Goal: Transaction & Acquisition: Purchase product/service

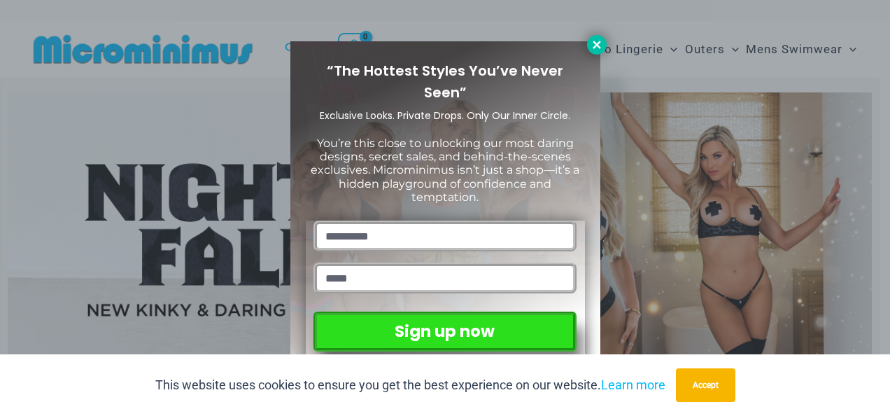
click at [600, 43] on icon at bounding box center [597, 44] width 13 height 13
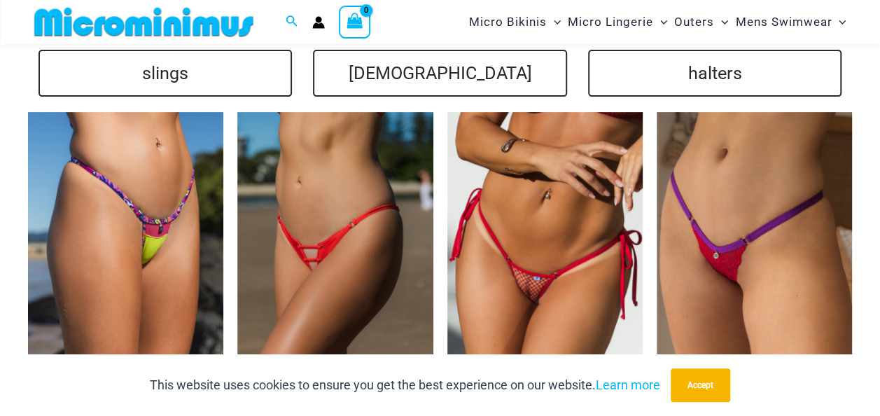
scroll to position [2857, 0]
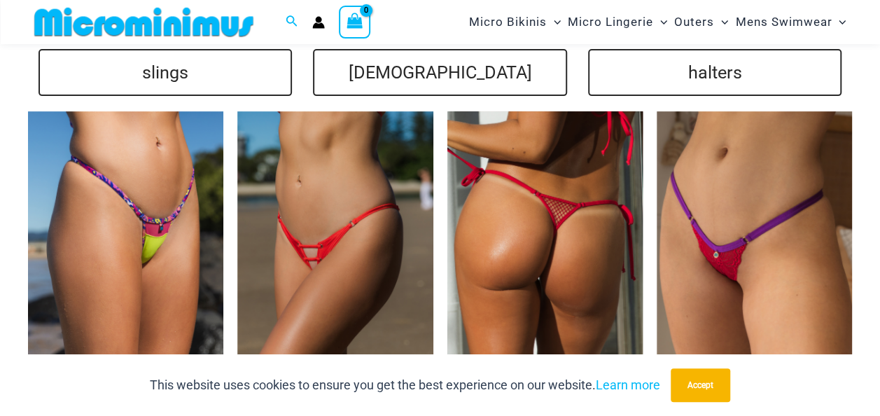
click at [554, 274] on img at bounding box center [544, 257] width 195 height 293
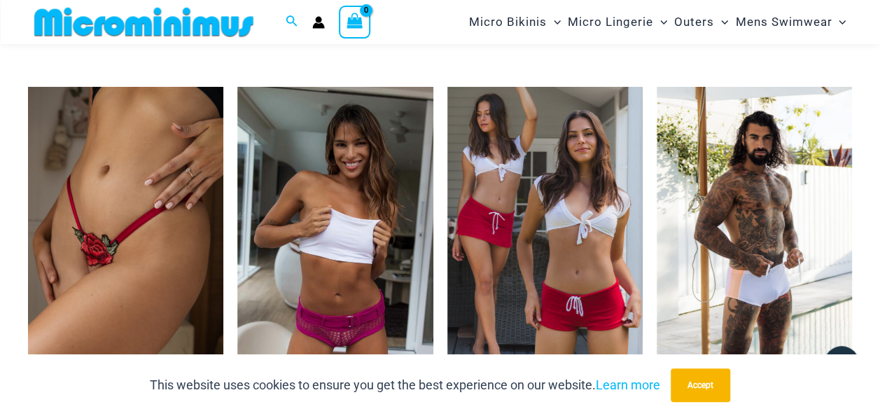
scroll to position [2577, 0]
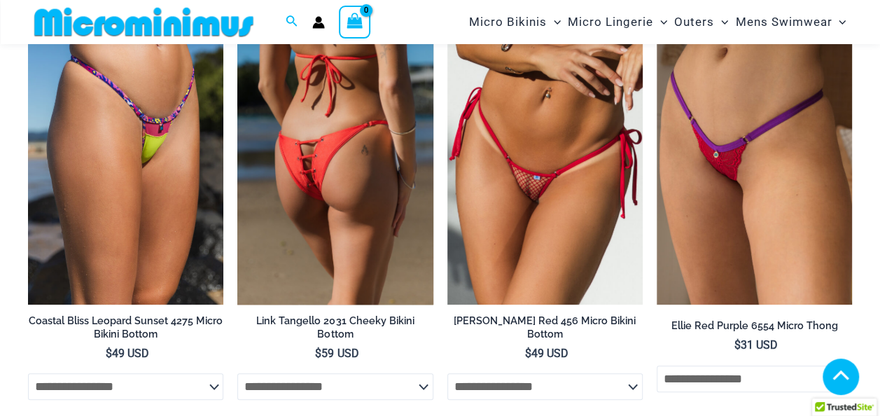
scroll to position [2857, 0]
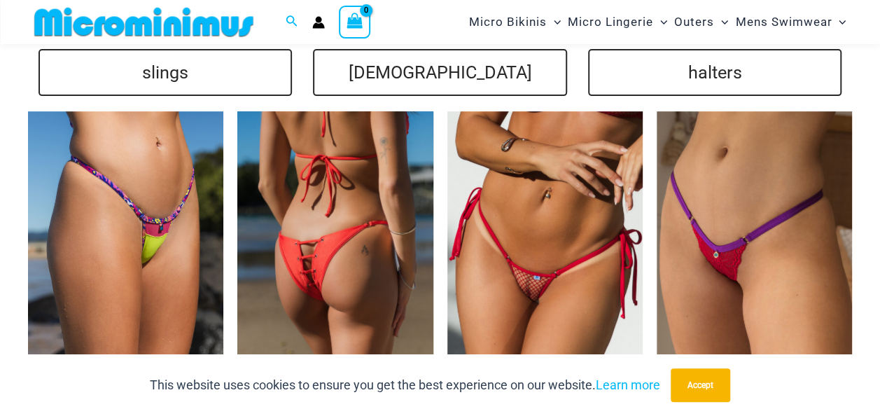
click at [316, 141] on img at bounding box center [334, 257] width 195 height 293
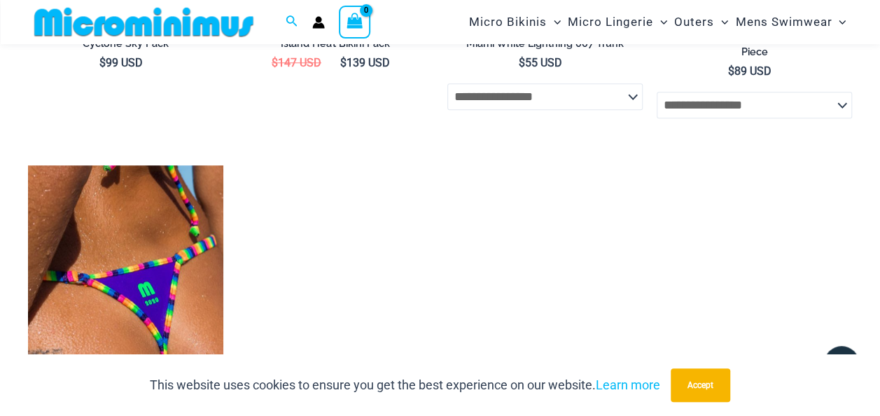
scroll to position [3281, 0]
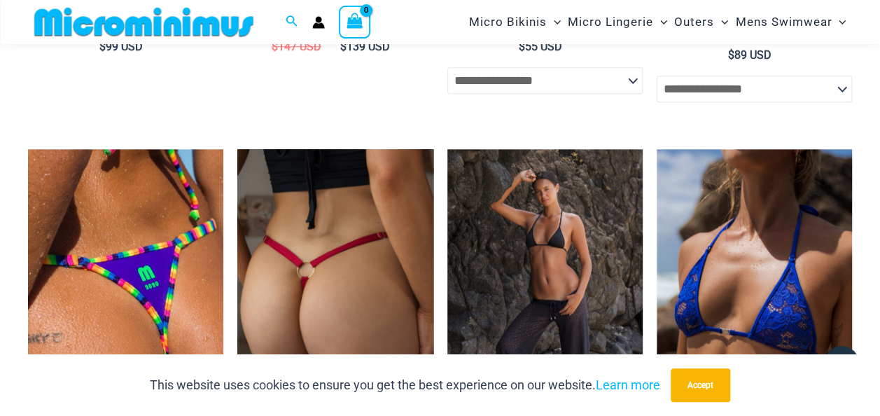
click at [314, 220] on img at bounding box center [334, 295] width 195 height 293
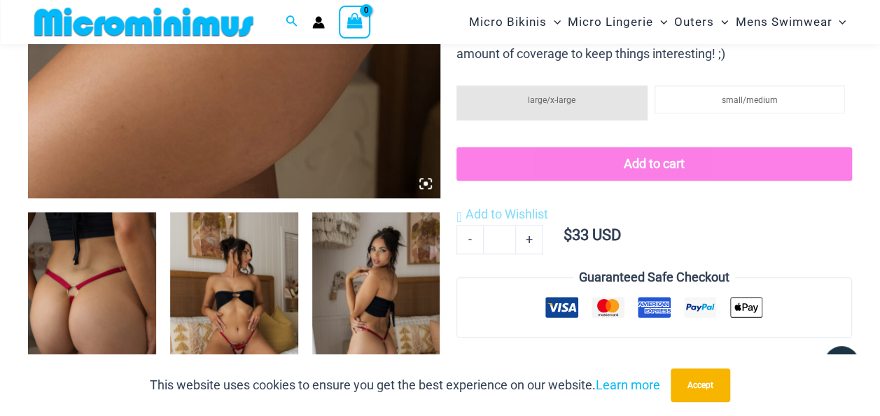
scroll to position [617, 0]
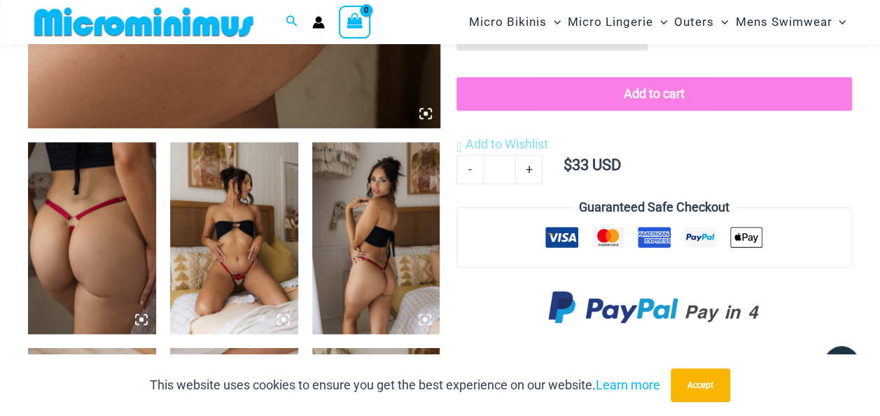
click at [108, 247] on img at bounding box center [92, 238] width 128 height 192
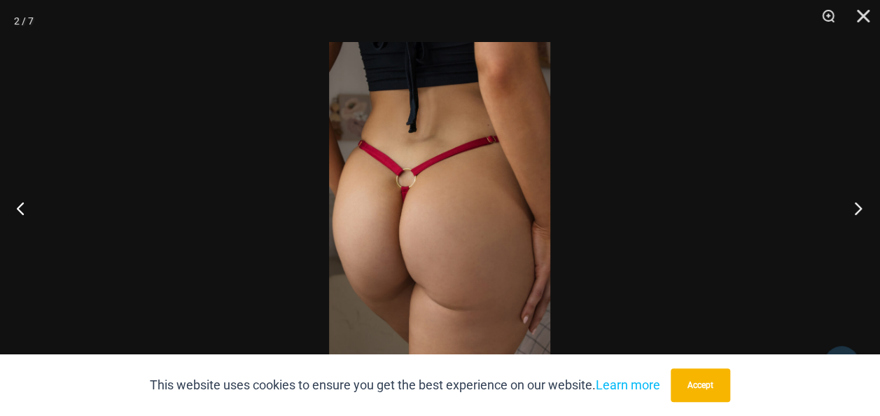
click at [845, 210] on button "Next" at bounding box center [853, 208] width 52 height 70
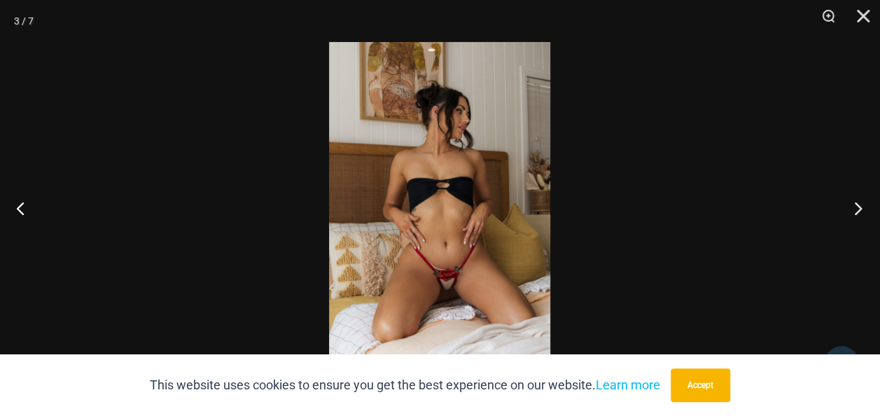
click at [857, 208] on button "Next" at bounding box center [853, 208] width 52 height 70
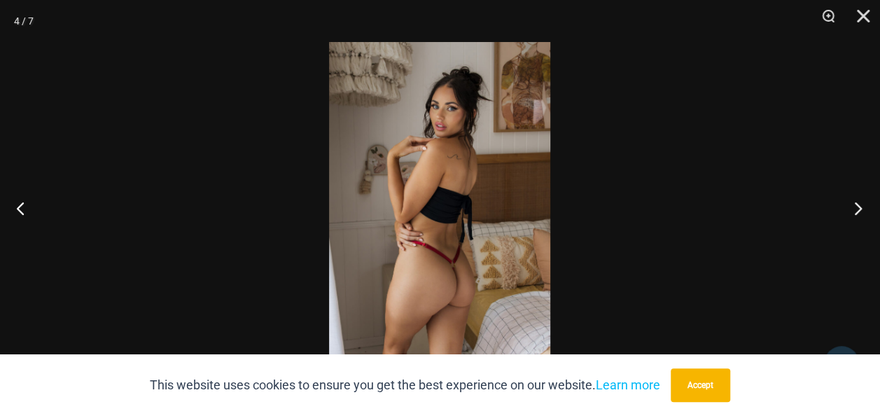
click at [857, 208] on button "Next" at bounding box center [853, 208] width 52 height 70
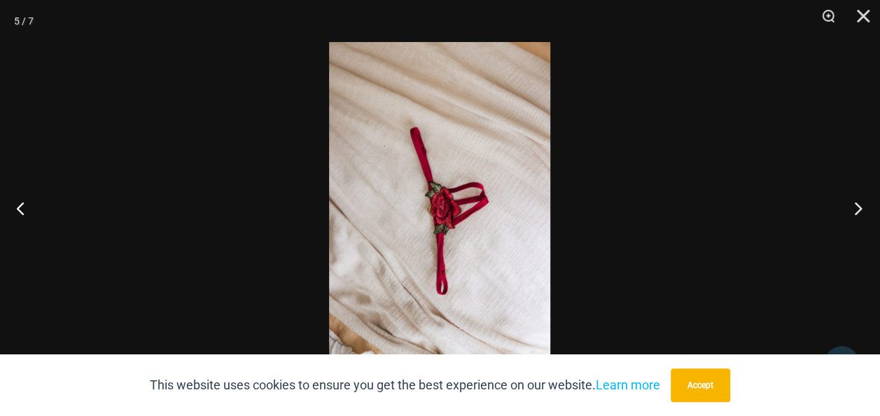
click at [857, 208] on button "Next" at bounding box center [853, 208] width 52 height 70
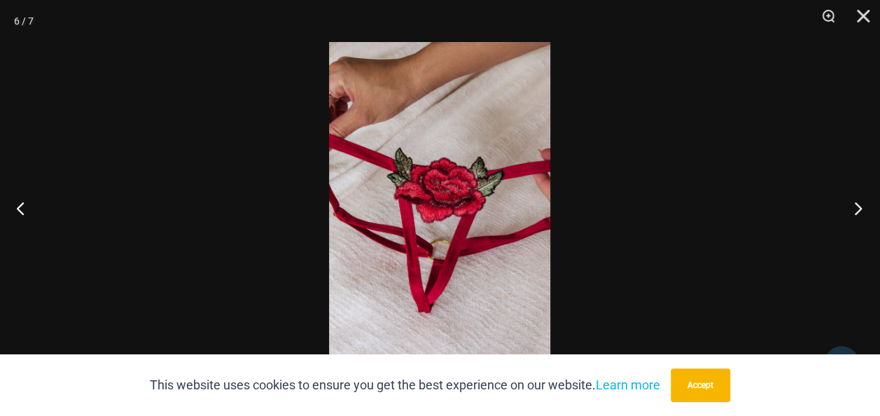
click at [857, 208] on button "Next" at bounding box center [853, 208] width 52 height 70
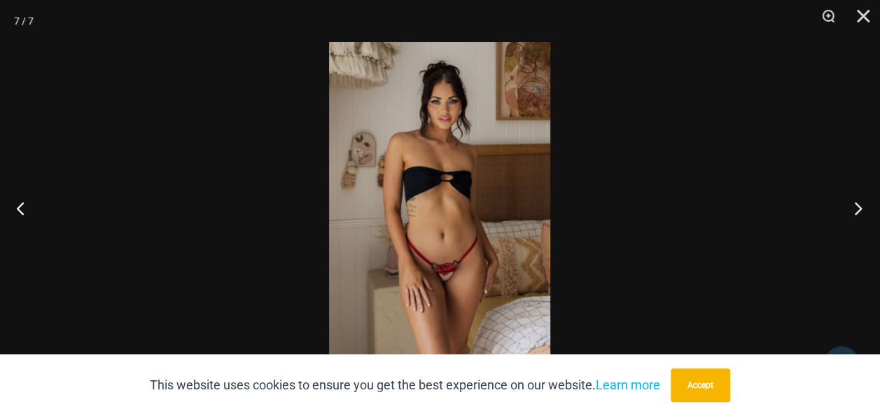
click at [857, 208] on button "Next" at bounding box center [853, 208] width 52 height 70
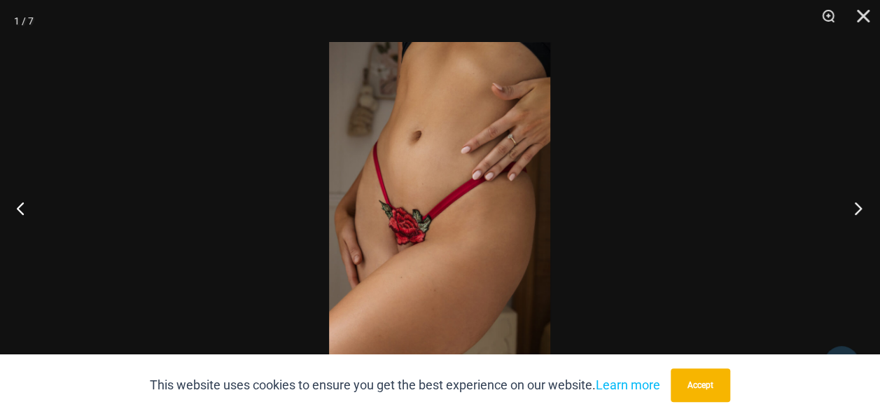
click at [857, 208] on button "Next" at bounding box center [853, 208] width 52 height 70
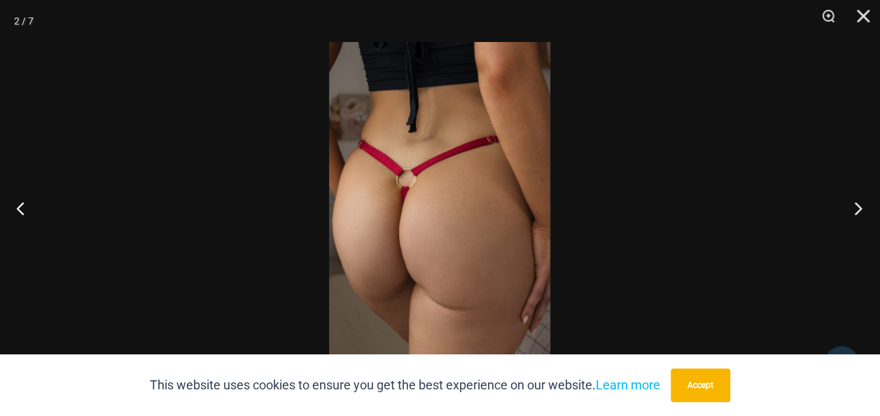
click at [857, 208] on button "Next" at bounding box center [853, 208] width 52 height 70
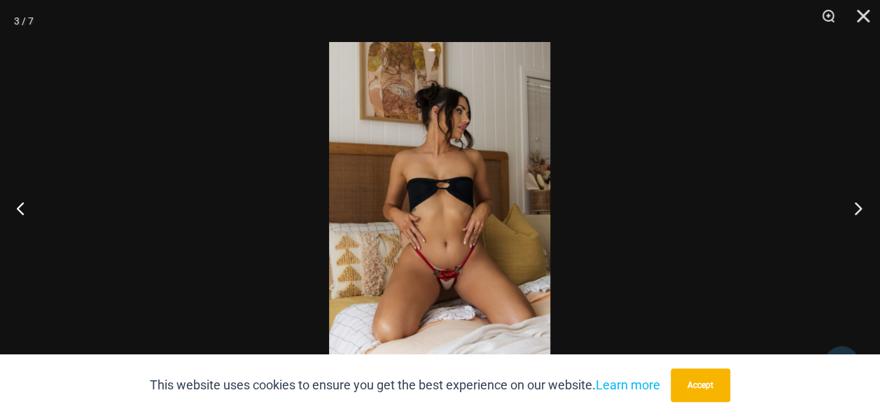
click at [857, 208] on button "Next" at bounding box center [853, 208] width 52 height 70
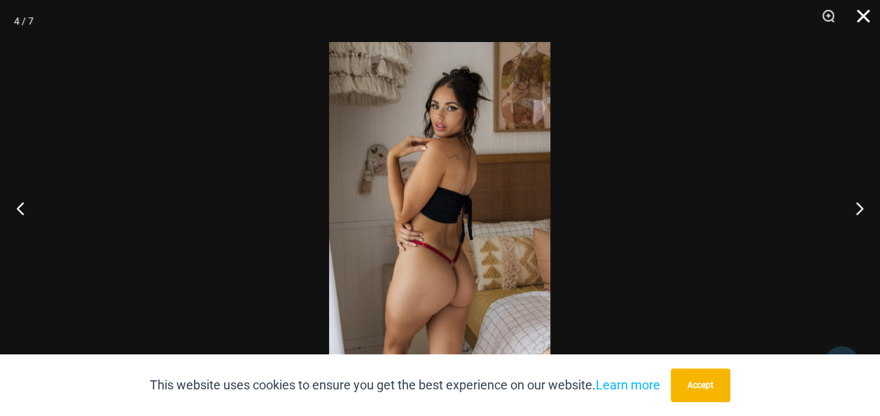
click at [861, 15] on button "Close" at bounding box center [857, 21] width 35 height 42
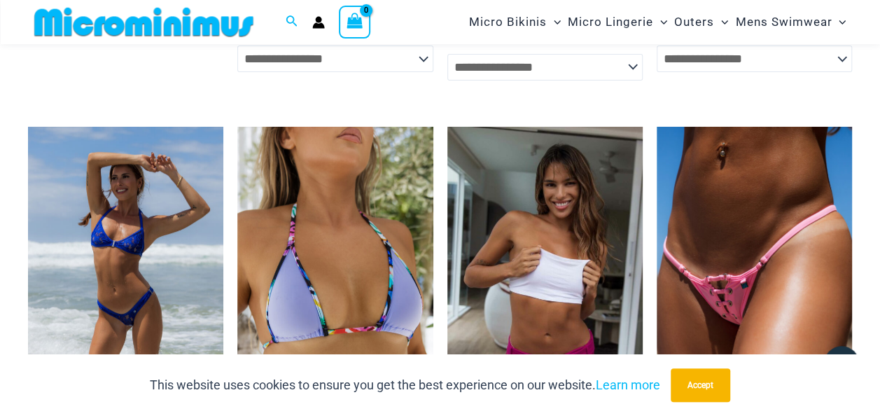
scroll to position [2802, 0]
